Goal: Transaction & Acquisition: Purchase product/service

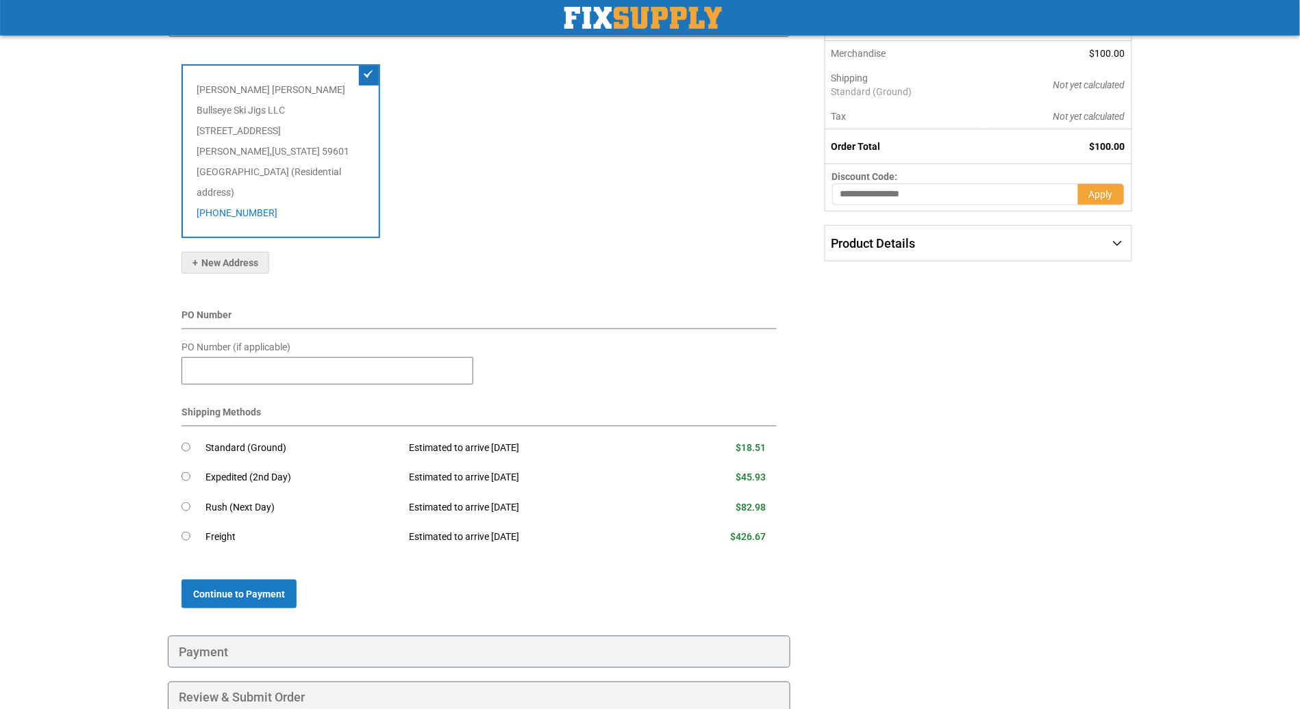
scroll to position [235, 0]
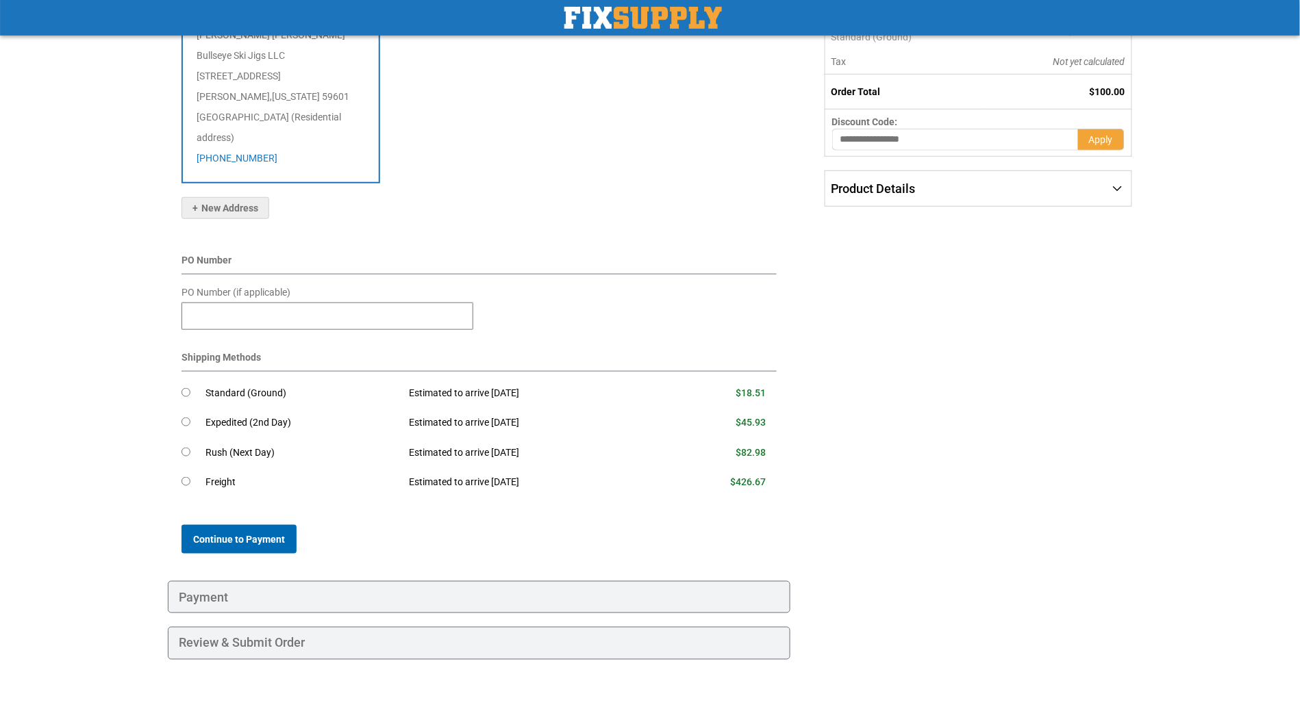
click at [264, 534] on span "Continue to Payment" at bounding box center [239, 539] width 92 height 11
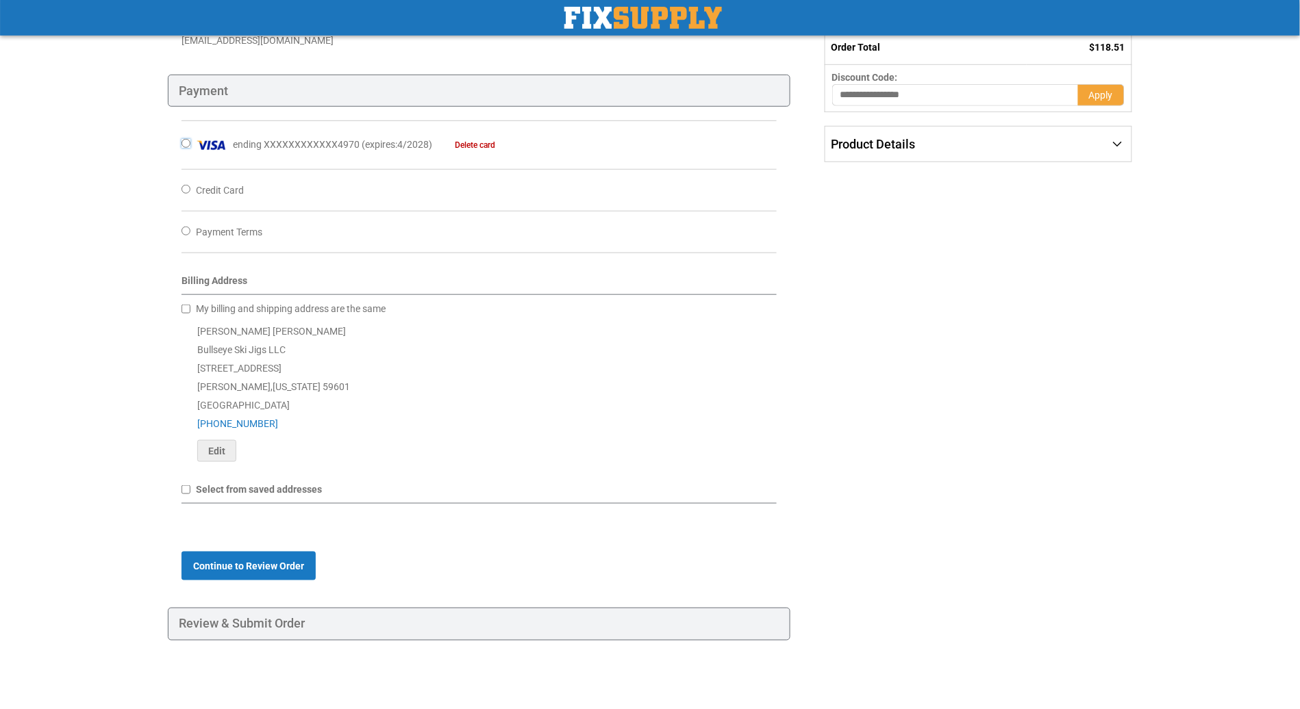
scroll to position [285, 0]
click at [283, 561] on span "Continue to Review Order" at bounding box center [248, 566] width 111 height 11
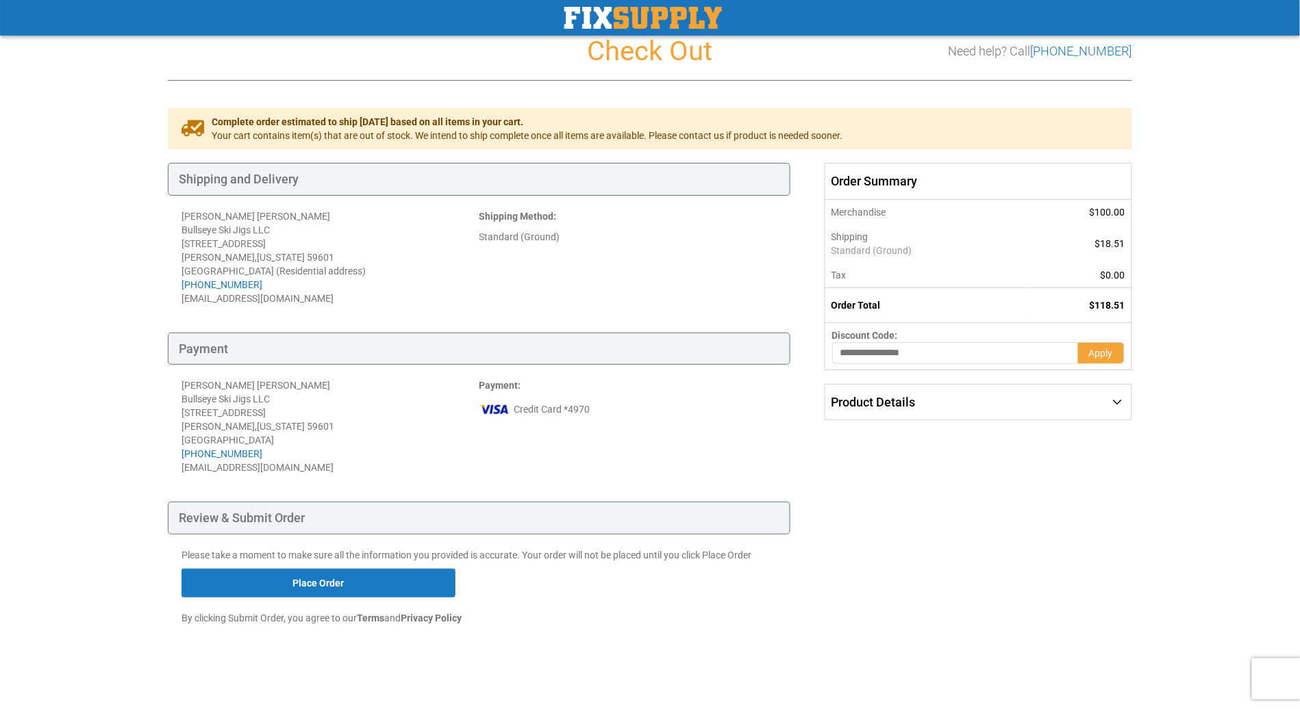
scroll to position [27, 0]
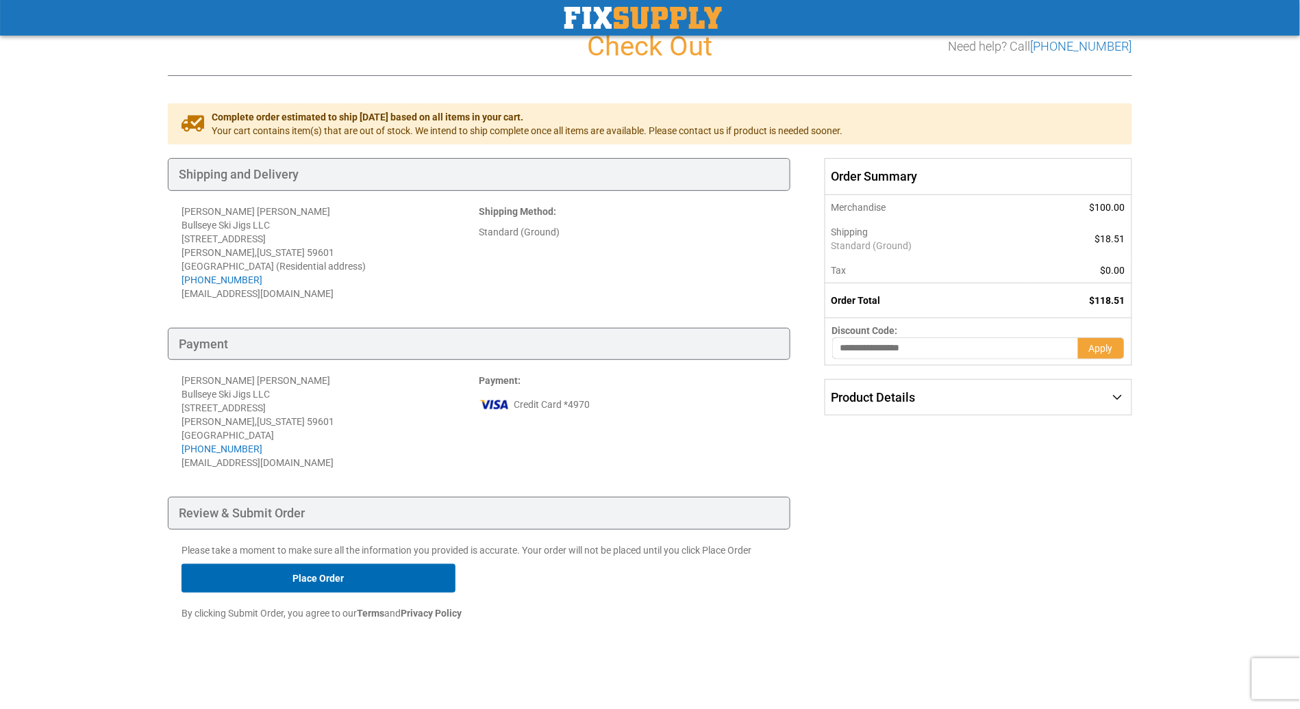
click at [312, 579] on button "Place Order" at bounding box center [318, 578] width 274 height 29
